Goal: Use online tool/utility: Utilize a website feature to perform a specific function

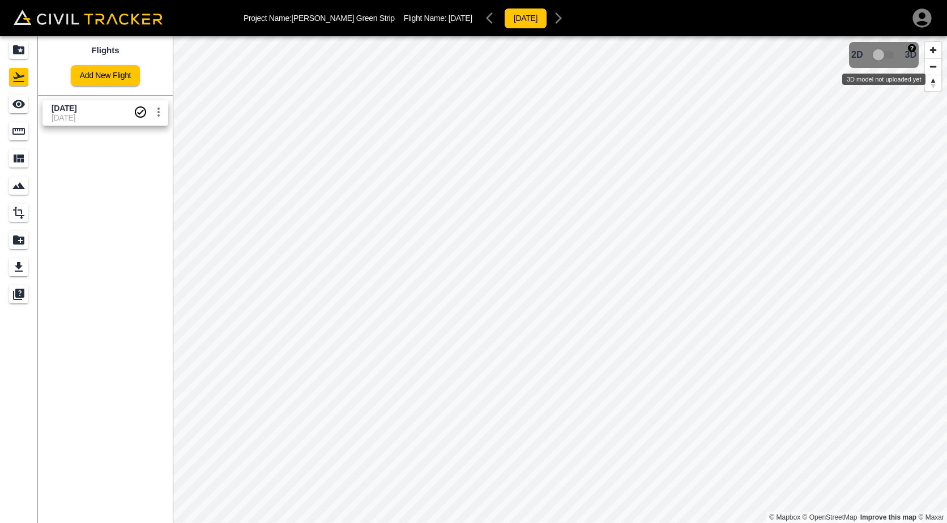
click at [891, 54] on span "3D model not uploaded yet" at bounding box center [883, 55] width 33 height 22
click at [16, 50] on icon "Projects" at bounding box center [18, 49] width 11 height 9
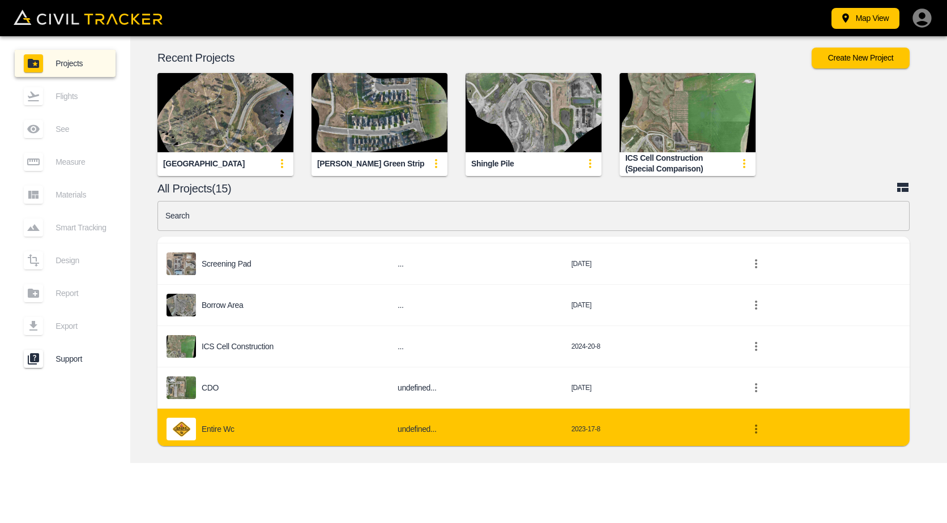
scroll to position [283, 0]
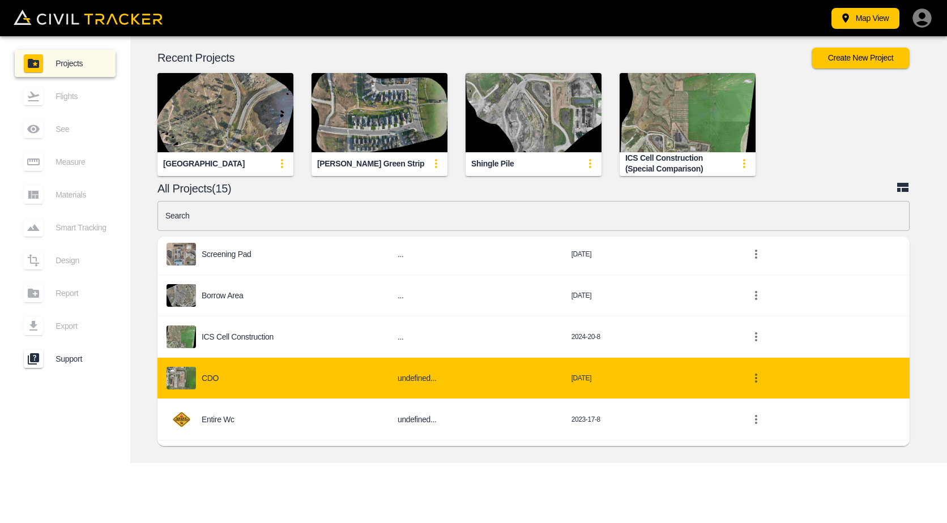
click at [320, 387] on div "CDO" at bounding box center [272, 378] width 213 height 23
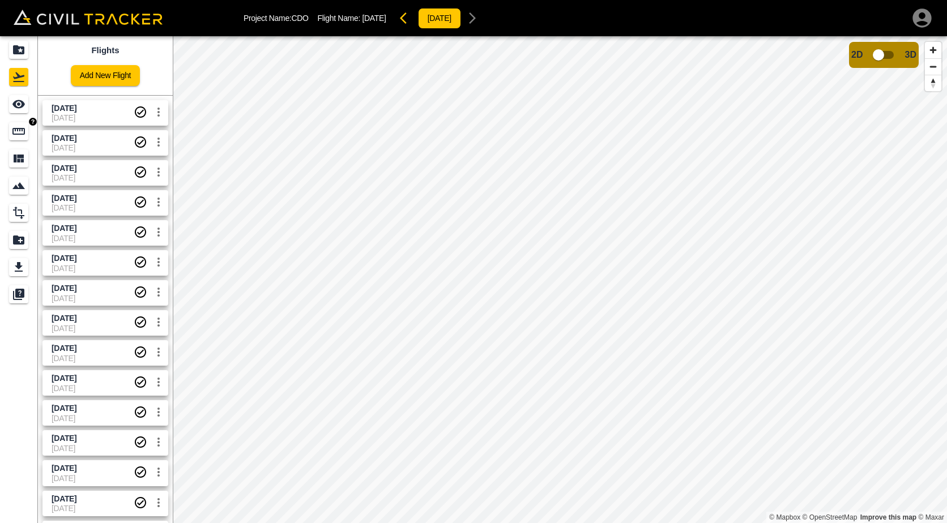
click at [7, 133] on link at bounding box center [18, 131] width 37 height 27
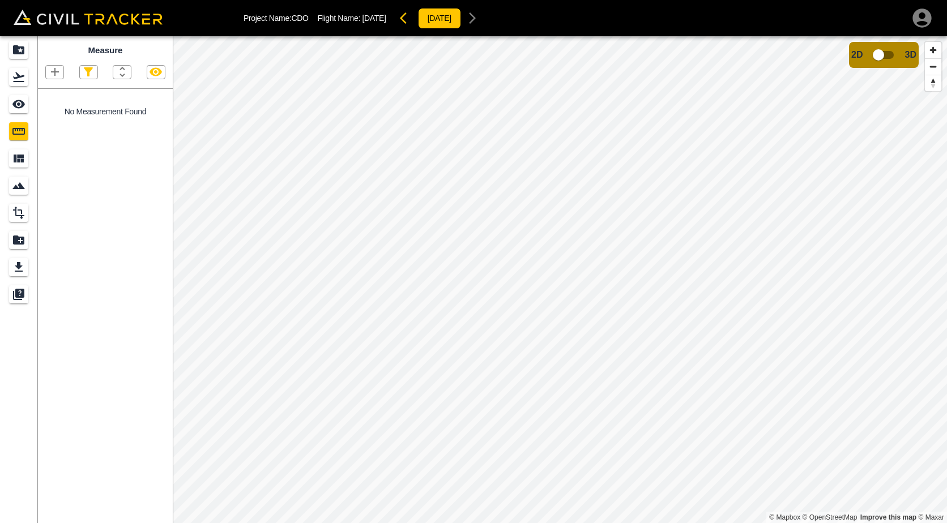
click at [49, 74] on icon "button" at bounding box center [55, 72] width 14 height 14
click at [54, 131] on p "Polygon" at bounding box center [54, 126] width 27 height 9
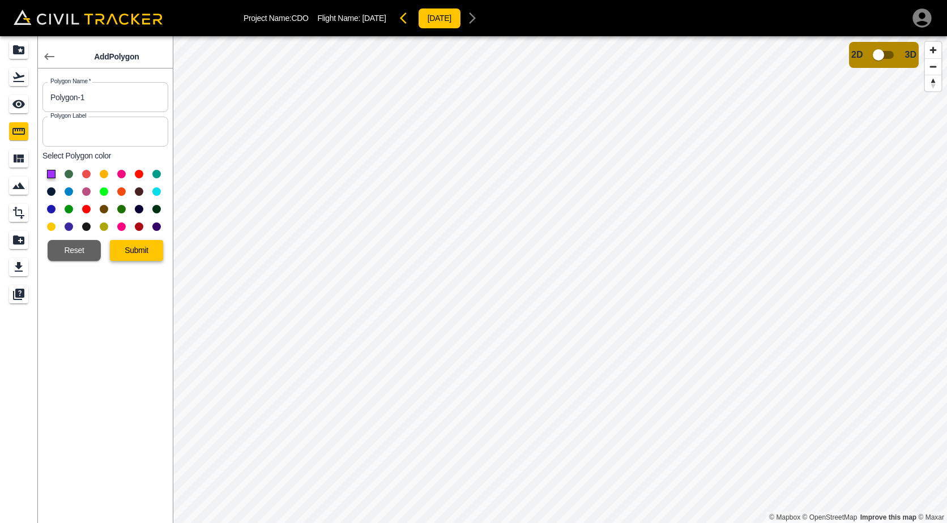
click at [145, 254] on button "Submit" at bounding box center [136, 250] width 53 height 21
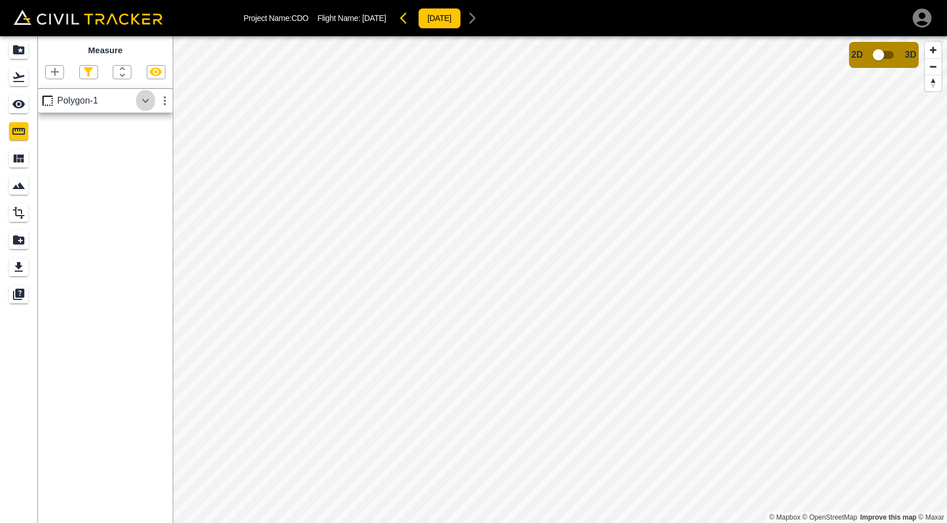
click at [151, 100] on icon "button" at bounding box center [146, 101] width 14 height 14
